Goal: Task Accomplishment & Management: Manage account settings

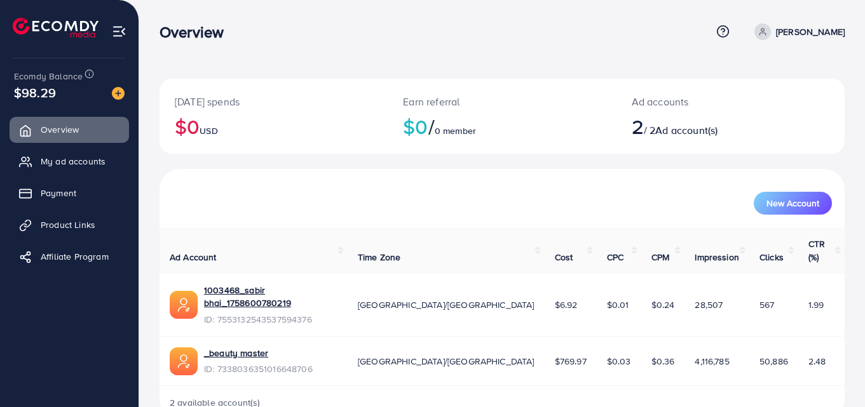
scroll to position [7, 0]
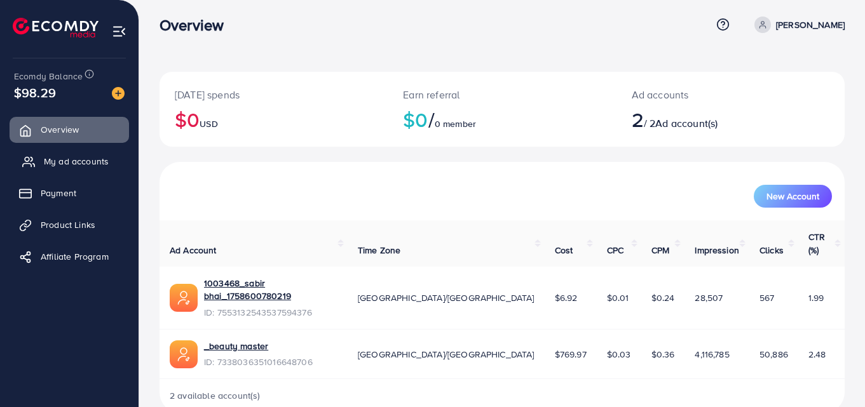
click at [107, 158] on span "My ad accounts" at bounding box center [76, 161] width 65 height 13
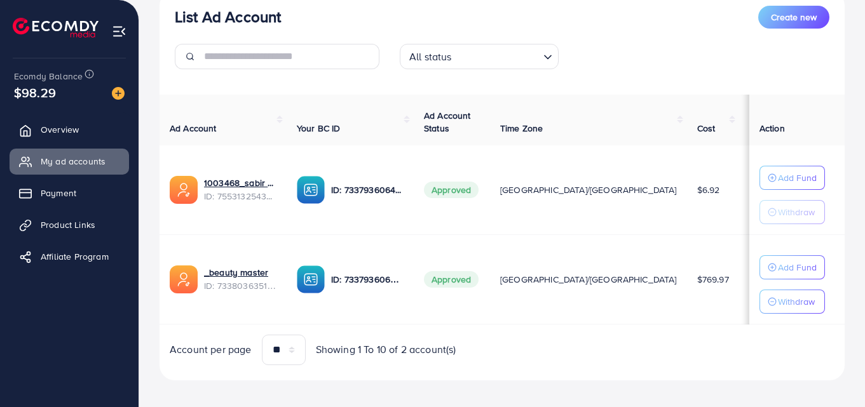
scroll to position [174, 0]
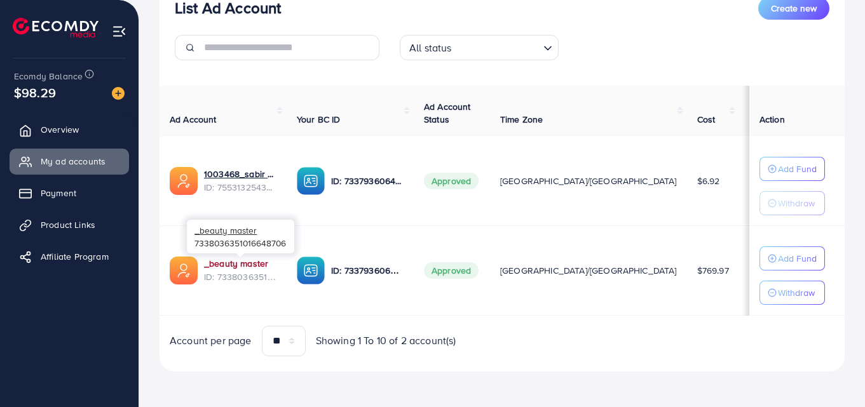
click at [215, 264] on link "_beauty master" at bounding box center [236, 263] width 64 height 13
click at [242, 260] on link "_beauty master" at bounding box center [236, 263] width 64 height 13
click at [56, 223] on span "Product Links" at bounding box center [71, 225] width 55 height 13
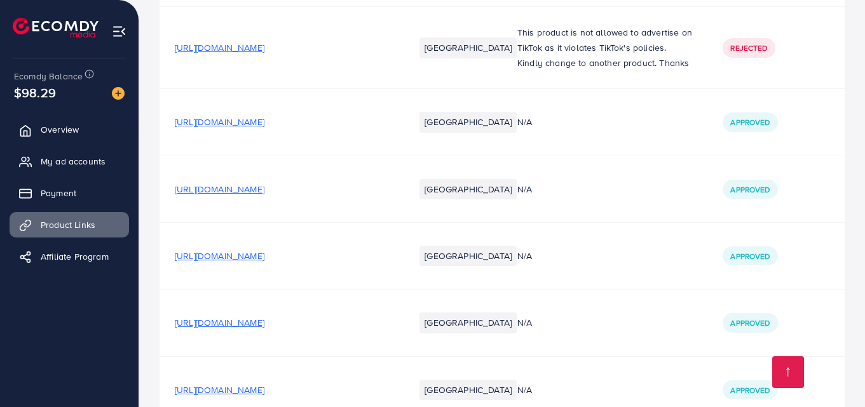
scroll to position [2209, 0]
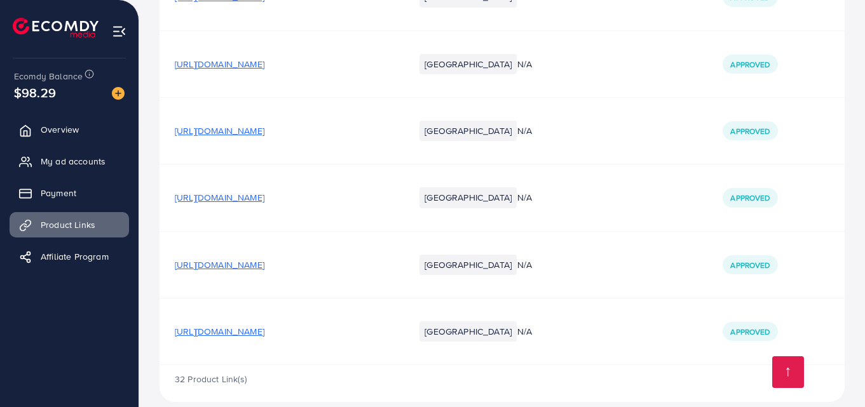
click at [241, 325] on span "[URL][DOMAIN_NAME]" at bounding box center [220, 331] width 90 height 13
